Goal: Find specific page/section: Find specific page/section

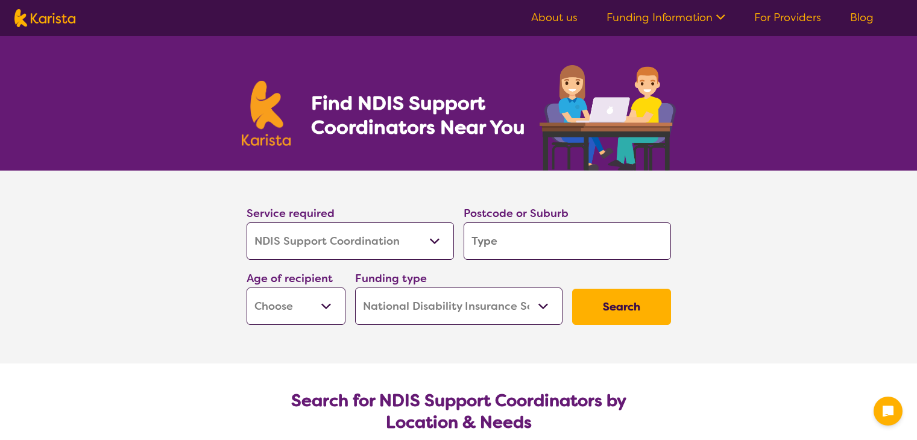
select select "NDIS Support Coordination"
select select "NDIS"
select select "NDIS Support Coordination"
select select "NDIS"
click at [283, 244] on select "Allied Health Assistant Assessment ([MEDICAL_DATA] or [MEDICAL_DATA]) Behaviour…" at bounding box center [350, 240] width 207 height 37
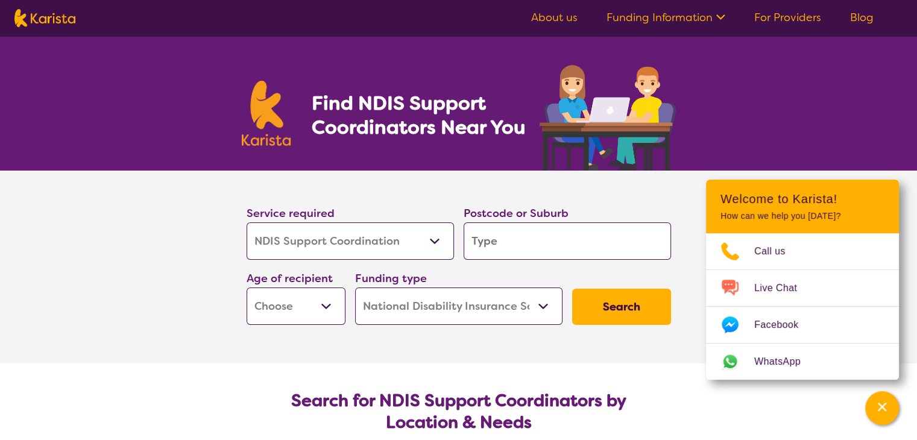
click at [505, 239] on input "search" at bounding box center [567, 240] width 207 height 37
click at [499, 253] on input "search" at bounding box center [567, 240] width 207 height 37
type input "4275"
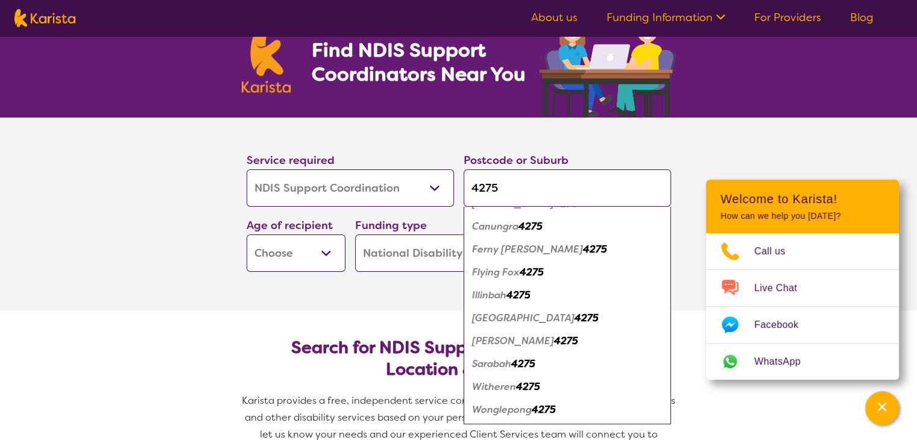
scroll to position [60, 0]
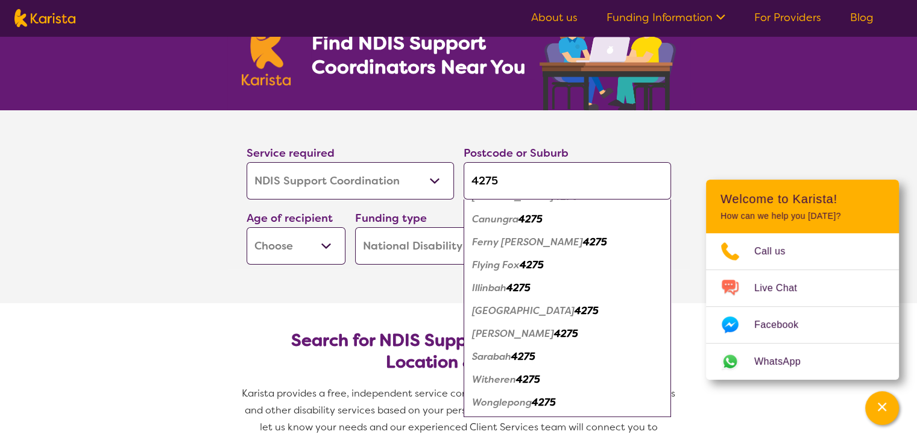
click at [506, 380] on em "Witheren" at bounding box center [494, 379] width 44 height 13
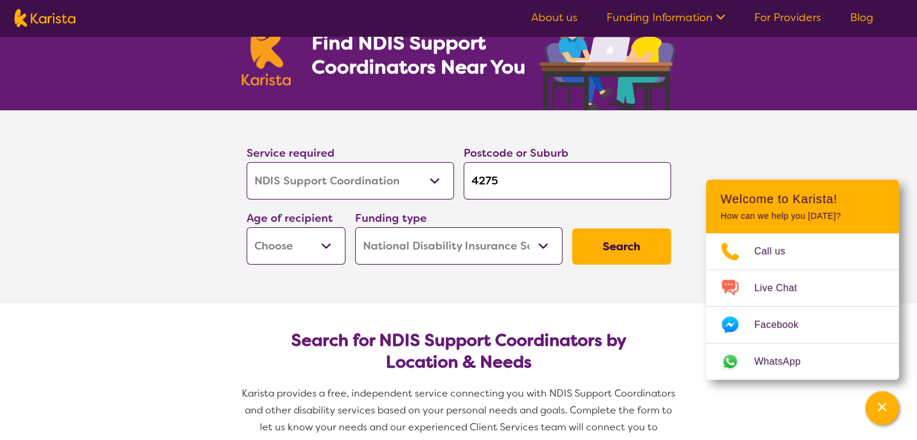
click at [326, 247] on select "Early Childhood - 0 to 9 Child - 10 to 11 Adolescent - 12 to 17 Adult - 18 to 6…" at bounding box center [296, 245] width 99 height 37
click at [496, 186] on input "4275" at bounding box center [567, 180] width 207 height 37
